Goal: Task Accomplishment & Management: Manage account settings

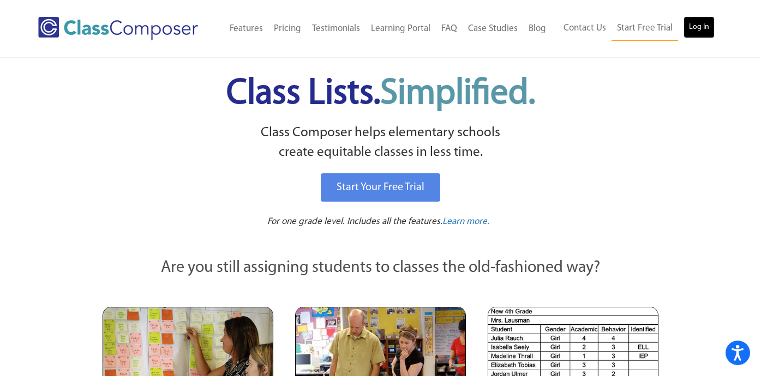
click at [694, 30] on link "Log In" at bounding box center [699, 27] width 31 height 22
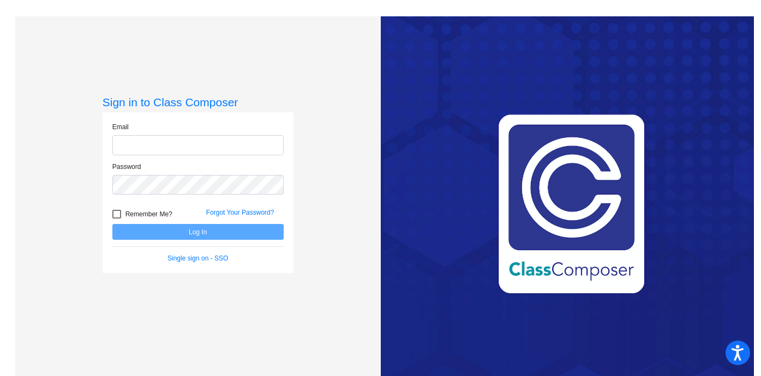
type input "[EMAIL_ADDRESS][DOMAIN_NAME]"
click at [112, 224] on button "Log In" at bounding box center [197, 232] width 171 height 16
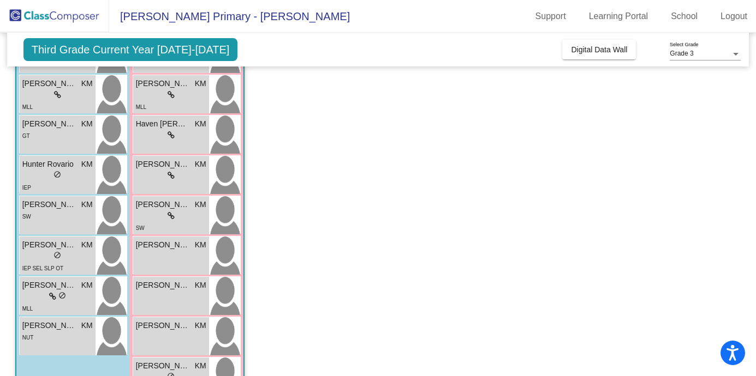
scroll to position [381, 0]
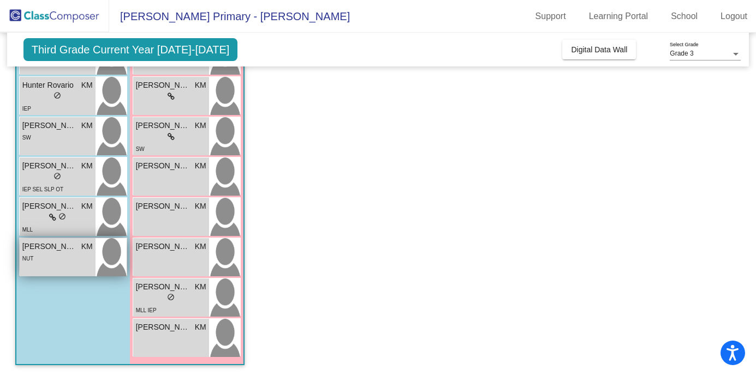
click at [64, 262] on div "NUT" at bounding box center [57, 258] width 70 height 11
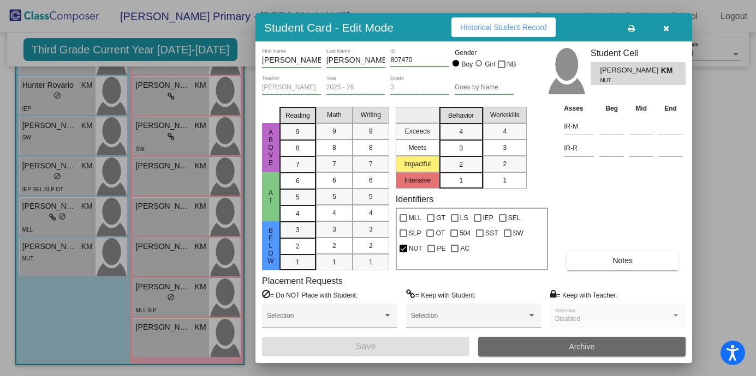
click at [530, 346] on button "Archive" at bounding box center [581, 347] width 207 height 20
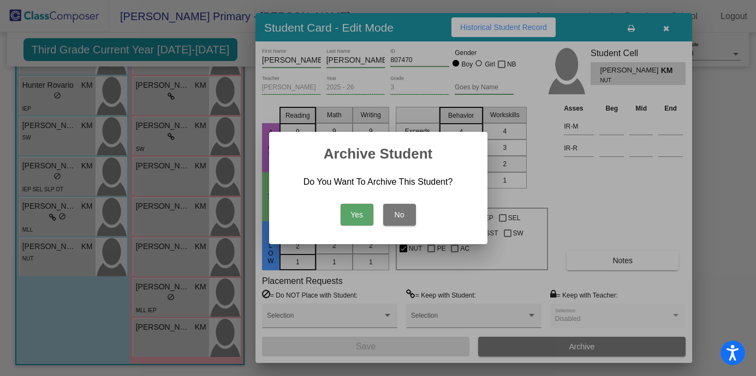
click at [355, 213] on button "Yes" at bounding box center [356, 215] width 33 height 22
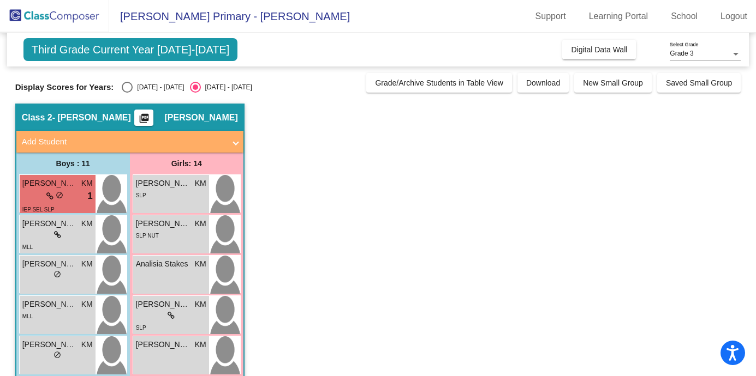
scroll to position [0, 0]
click at [181, 203] on div "ASPASIA GAVRIILIDIS KM lock do_not_disturb_alt SLP" at bounding box center [171, 194] width 76 height 38
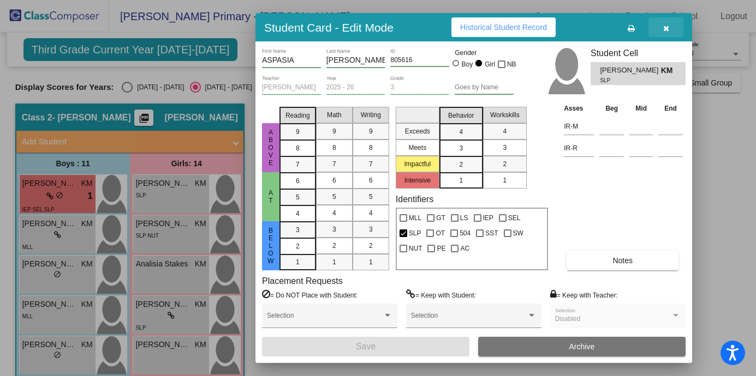
click at [663, 34] on button "button" at bounding box center [665, 27] width 35 height 20
